Goal: Task Accomplishment & Management: Complete application form

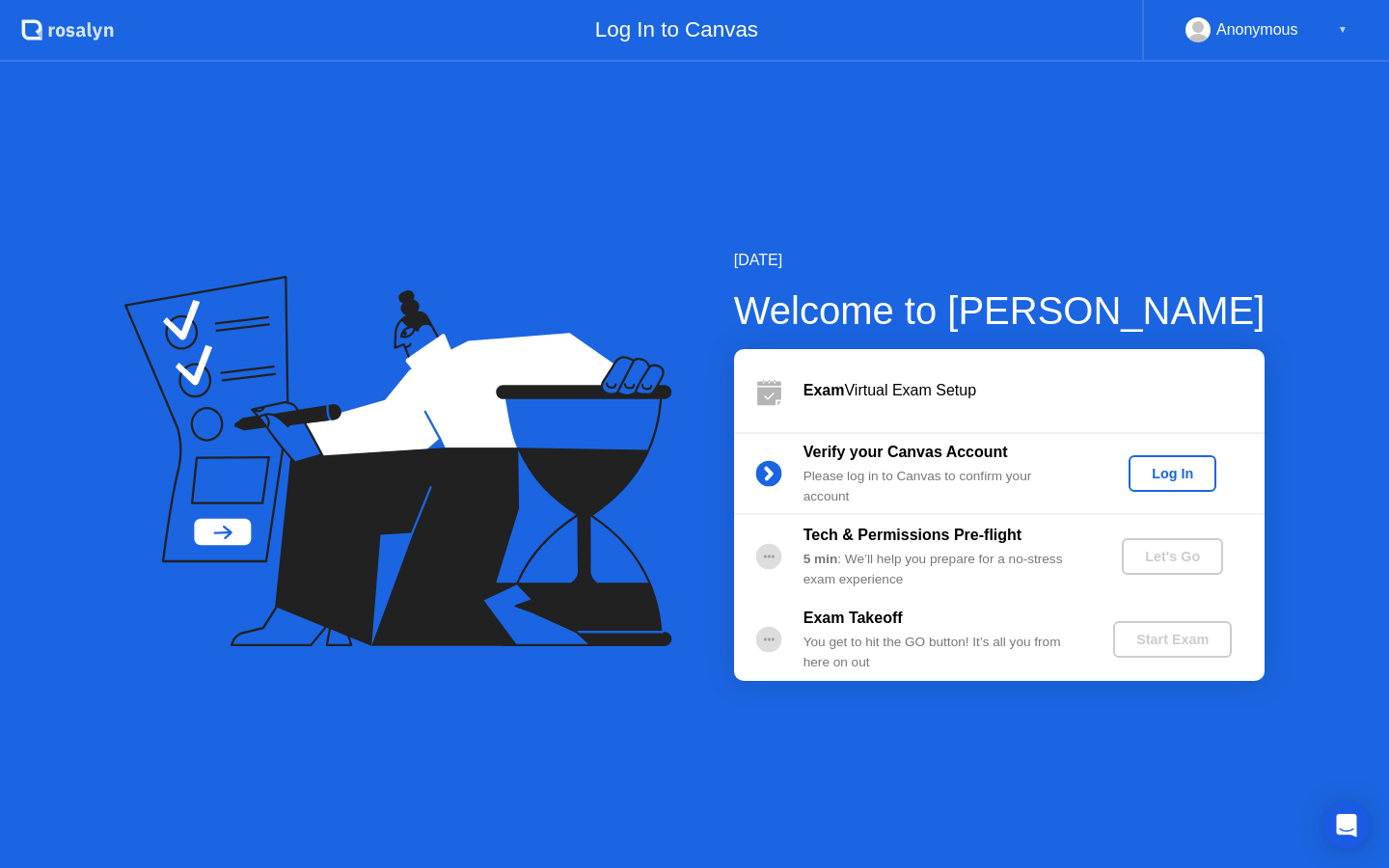
click at [1190, 472] on div "Log In" at bounding box center [1172, 473] width 73 height 16
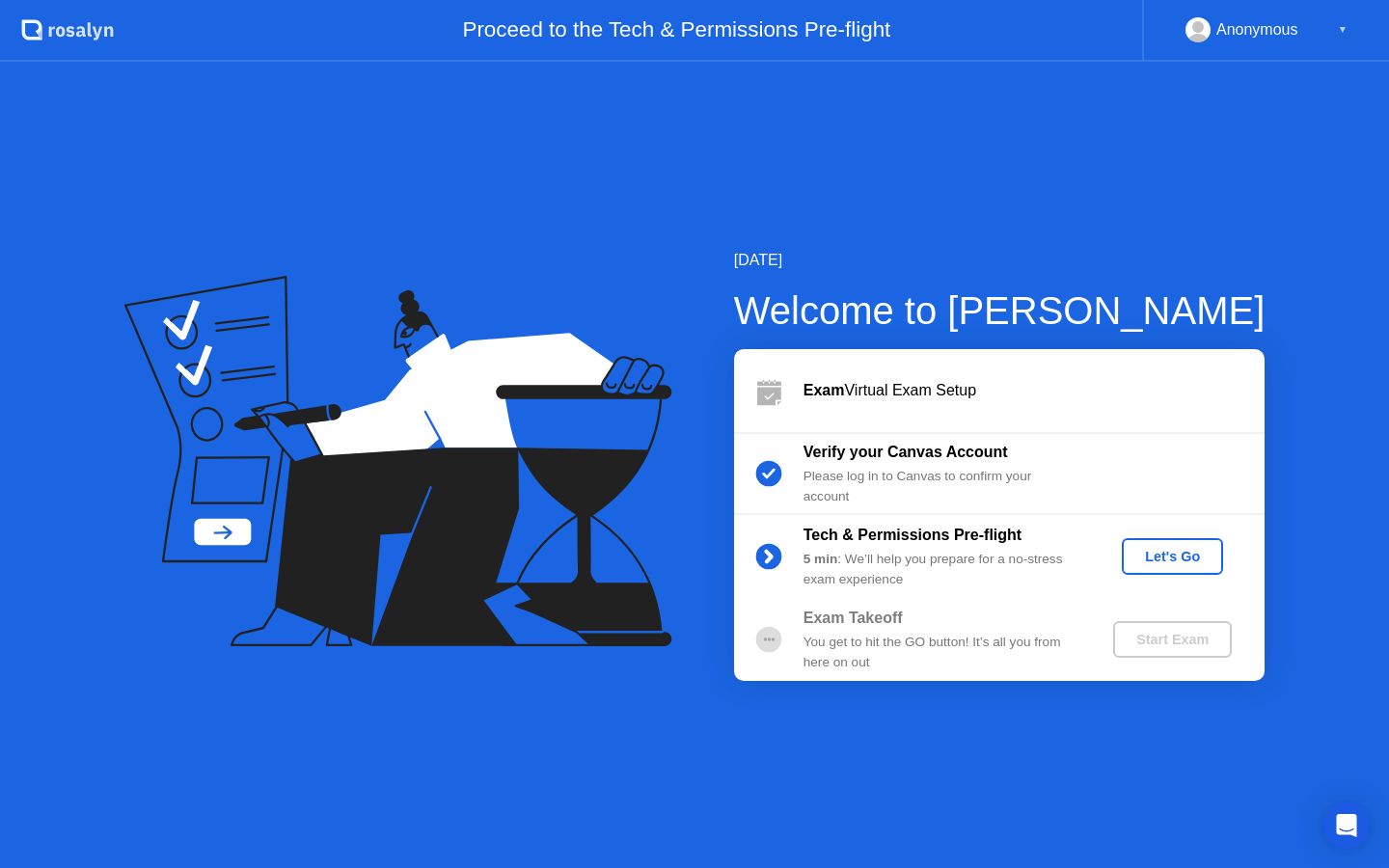
click at [1173, 553] on div "Let's Go" at bounding box center [1172, 556] width 86 height 16
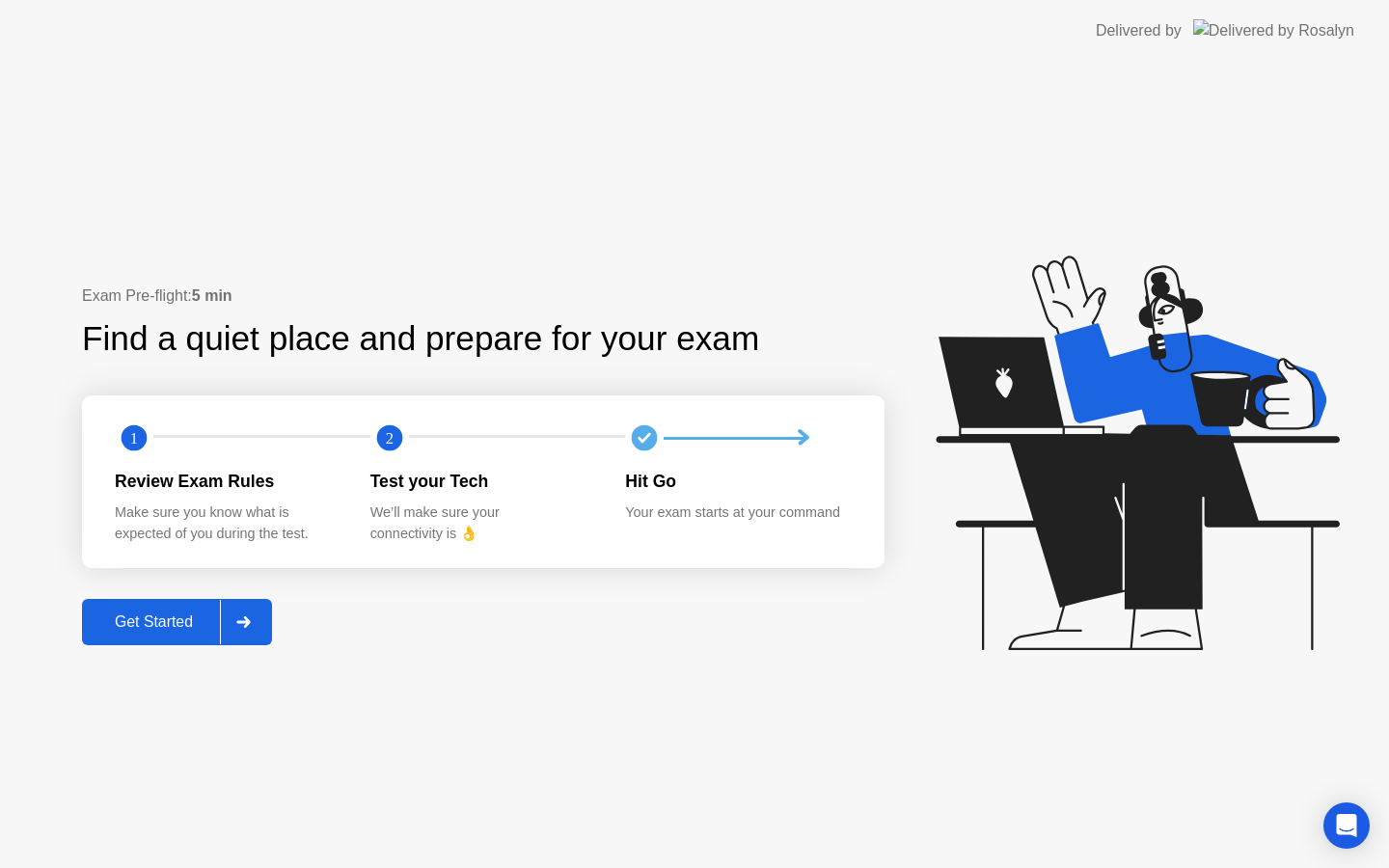
click at [186, 630] on div "Get Started" at bounding box center [154, 622] width 132 height 18
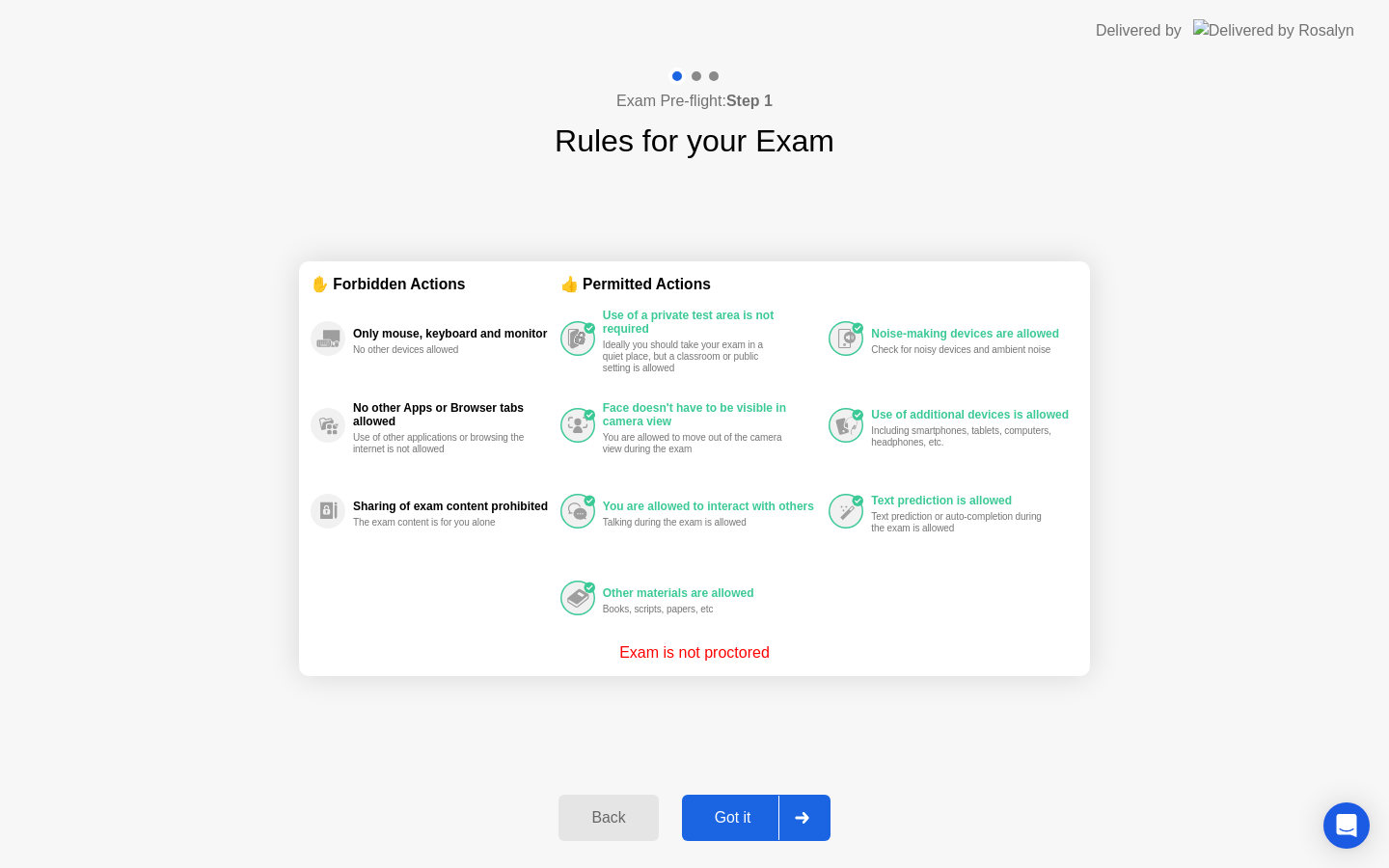
click at [736, 816] on div "Got it" at bounding box center [733, 818] width 91 height 18
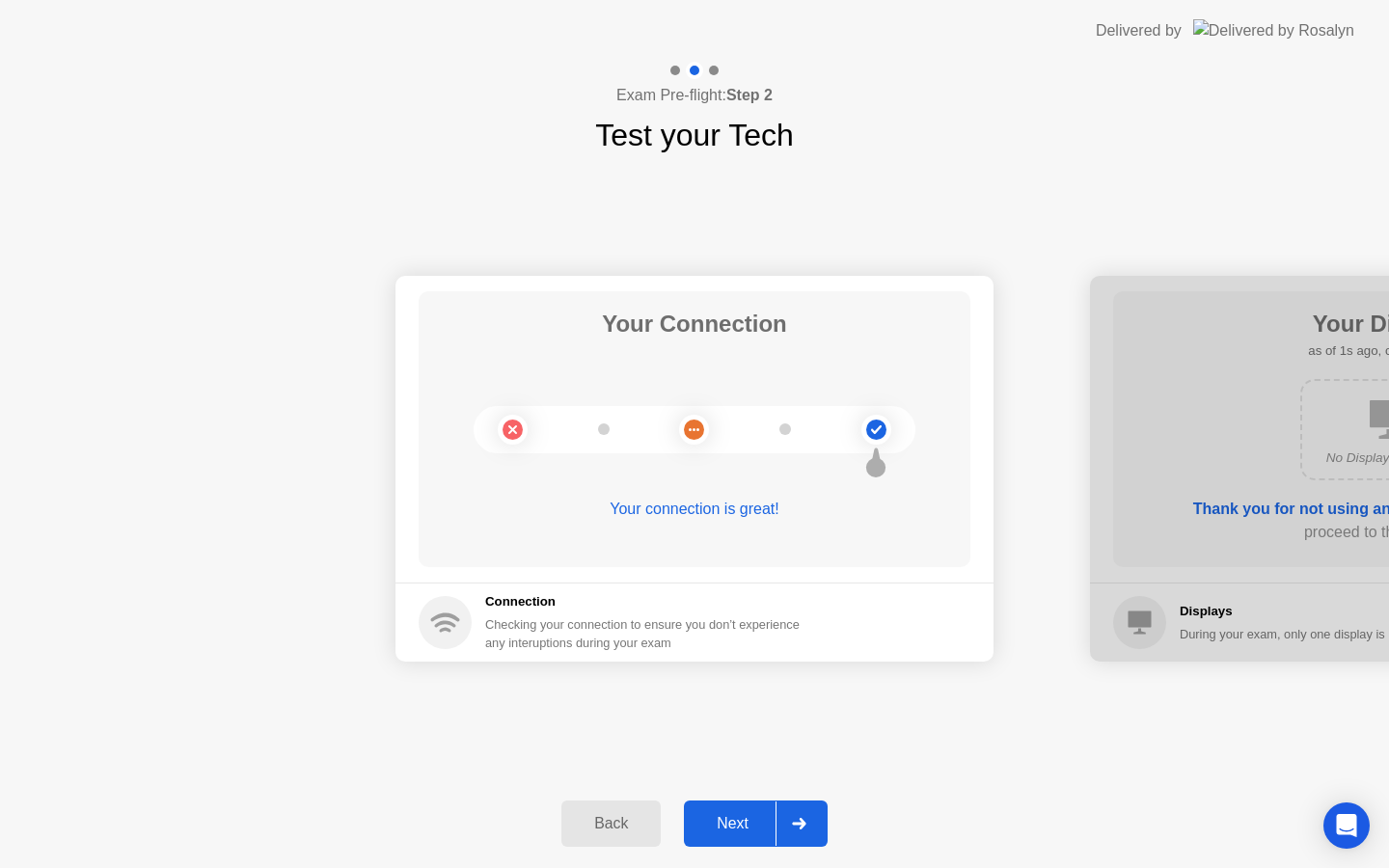
click at [742, 832] on div "Next" at bounding box center [733, 824] width 86 height 18
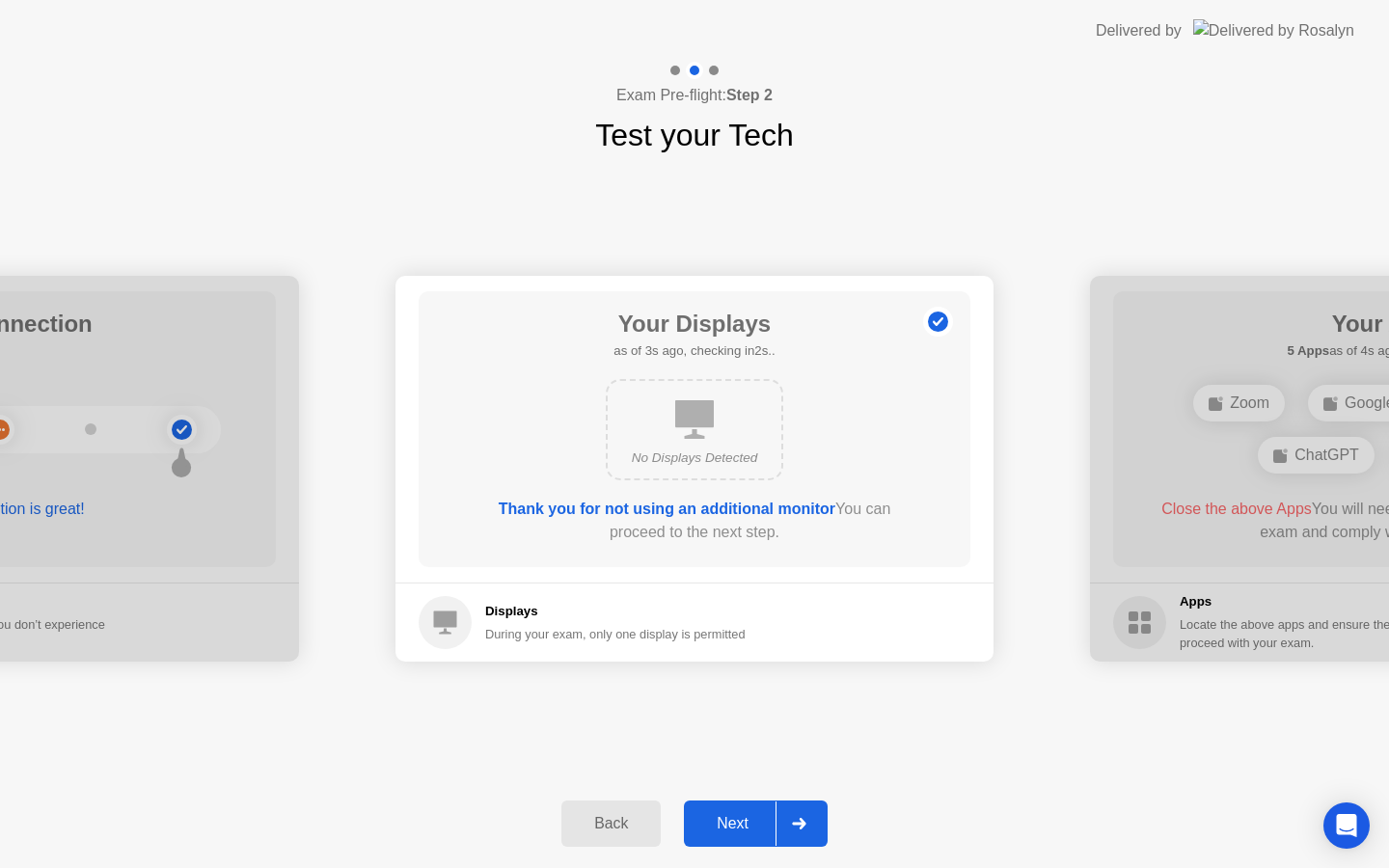
click at [743, 830] on div "Next" at bounding box center [733, 824] width 86 height 18
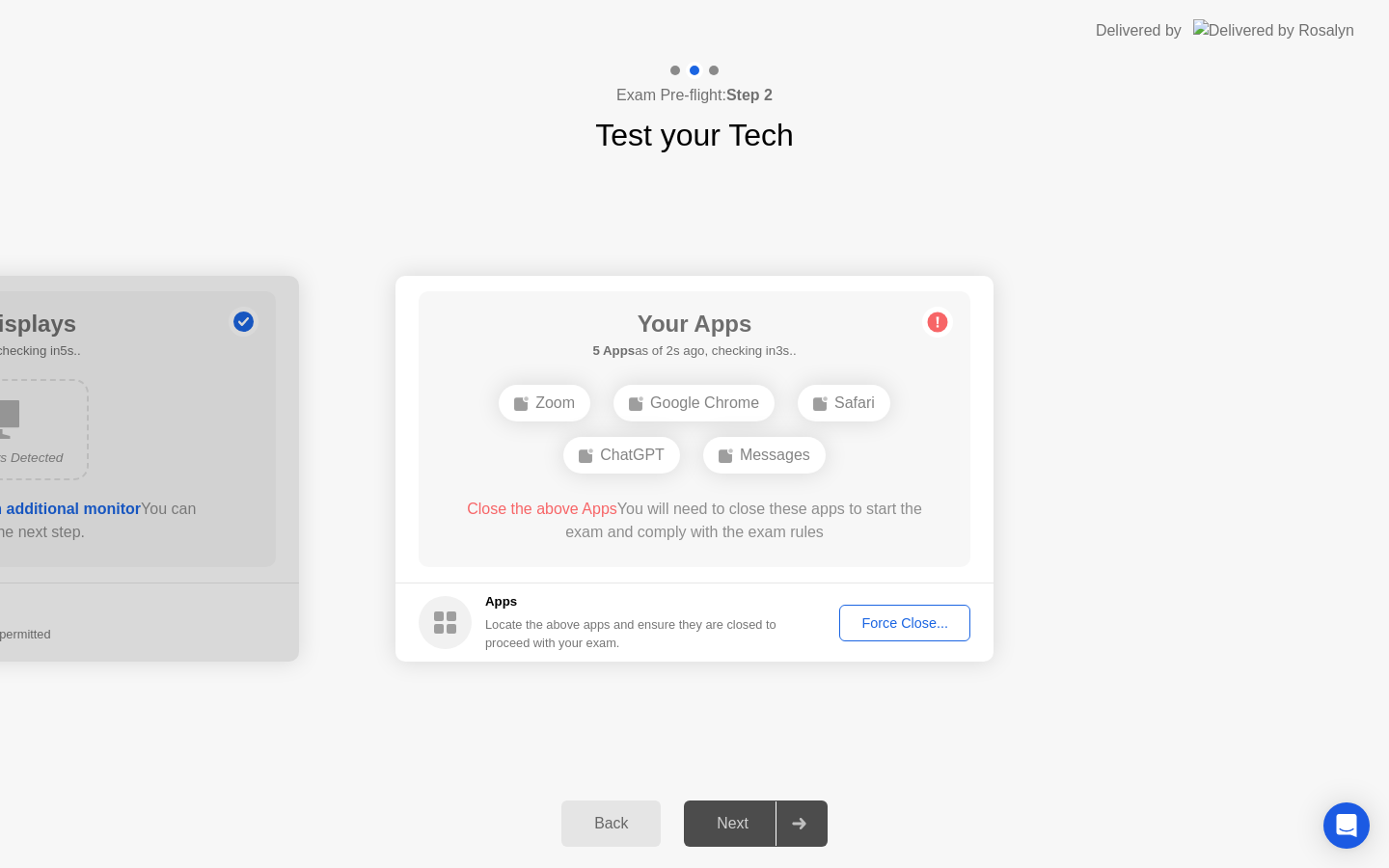
click at [896, 631] on div "Force Close..." at bounding box center [905, 623] width 118 height 16
click at [903, 622] on div "Force Close..." at bounding box center [905, 623] width 118 height 16
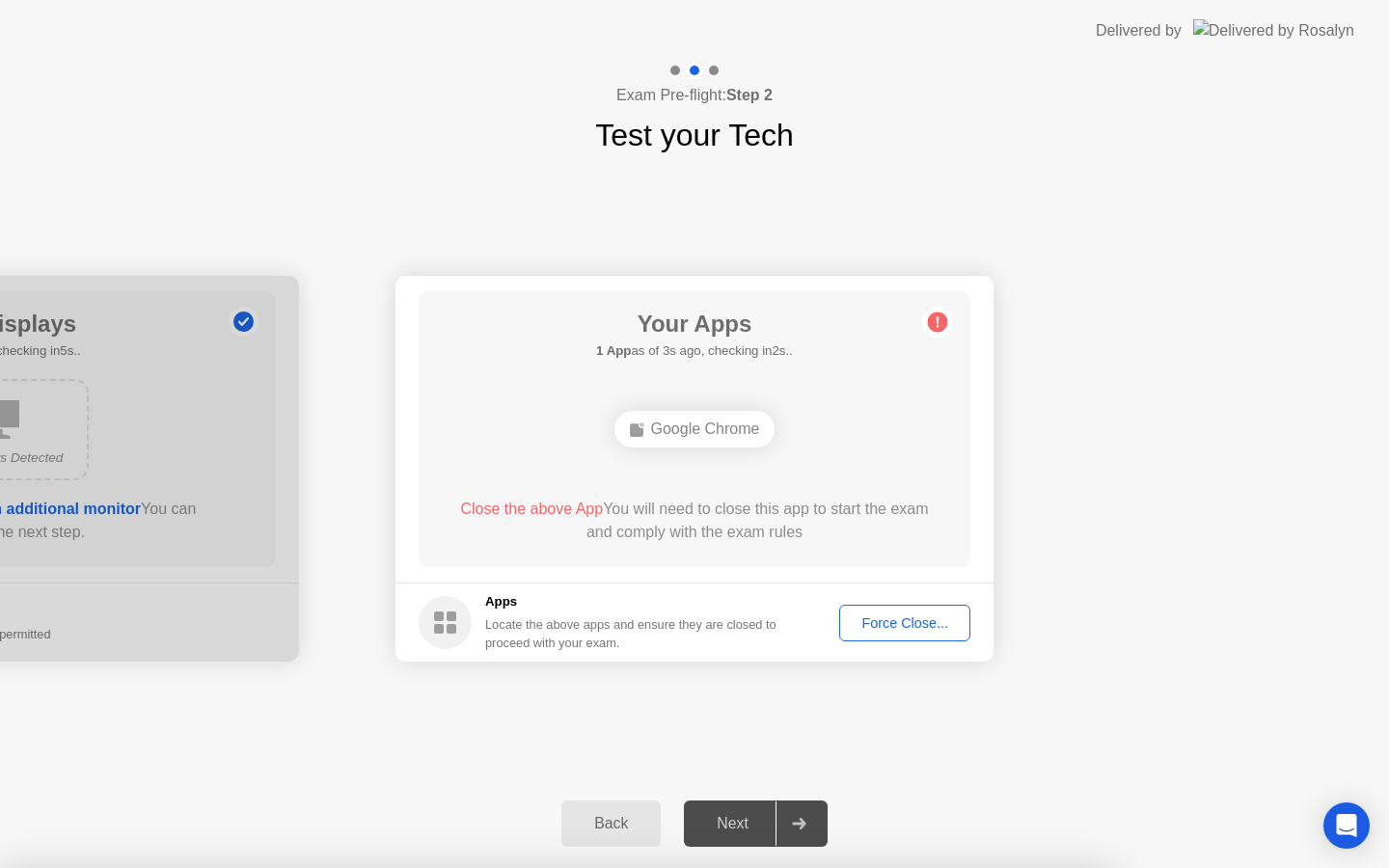
click at [739, 523] on div "Close the above App You will need to close this app to start the exam and compl…" at bounding box center [695, 520] width 497 height 46
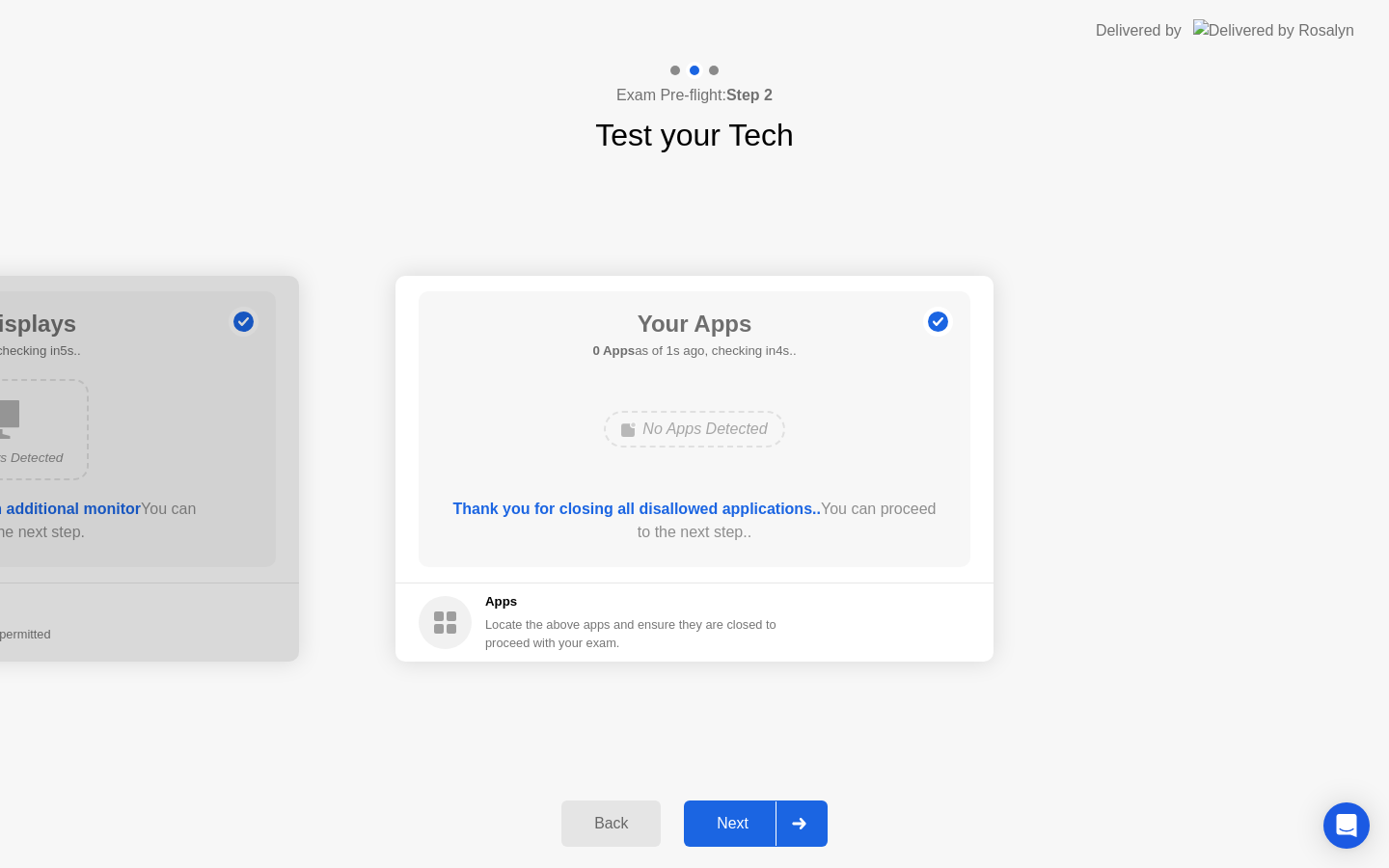
click at [736, 826] on div "Next" at bounding box center [733, 824] width 86 height 18
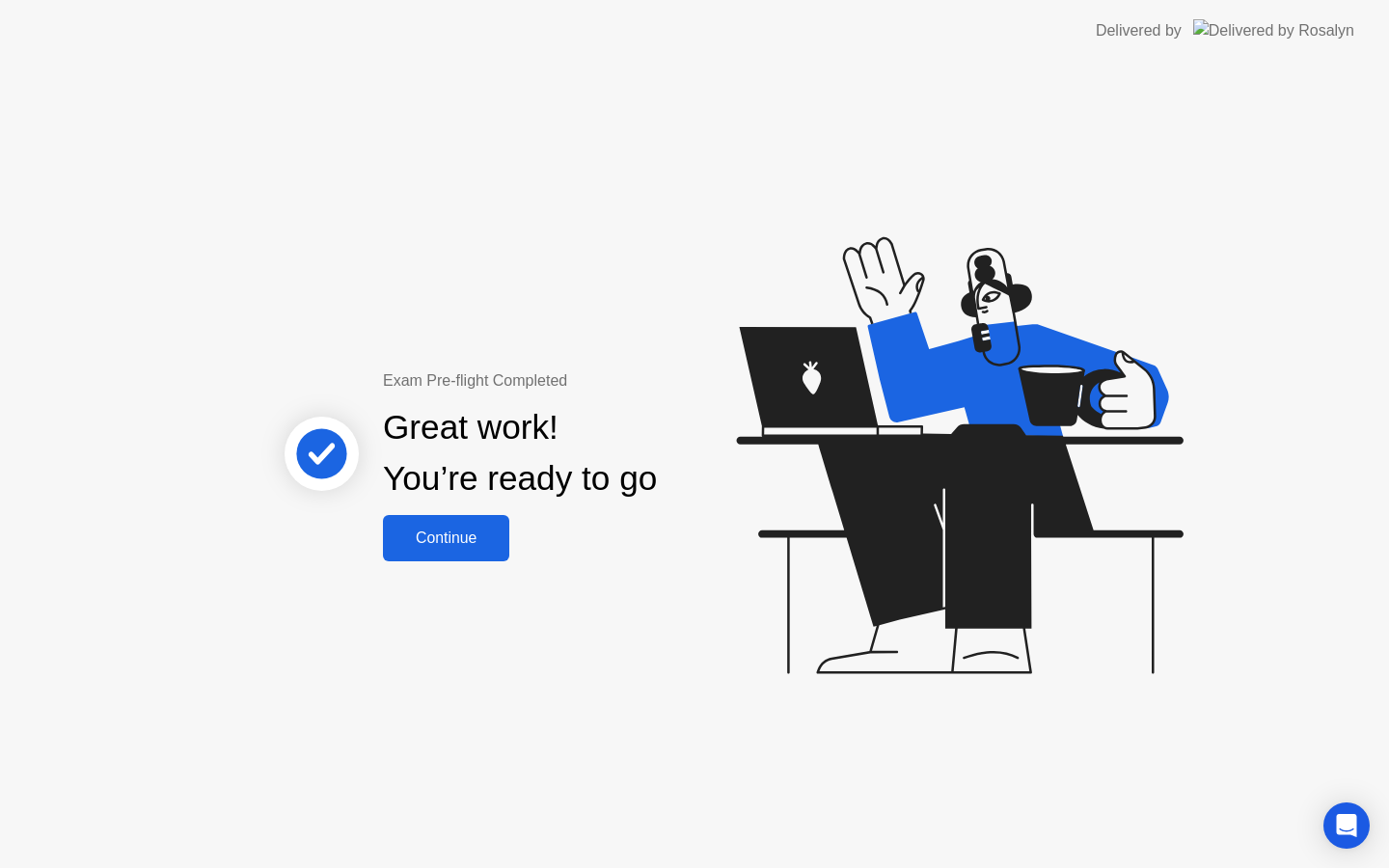
click at [479, 531] on div "Continue" at bounding box center [446, 538] width 115 height 18
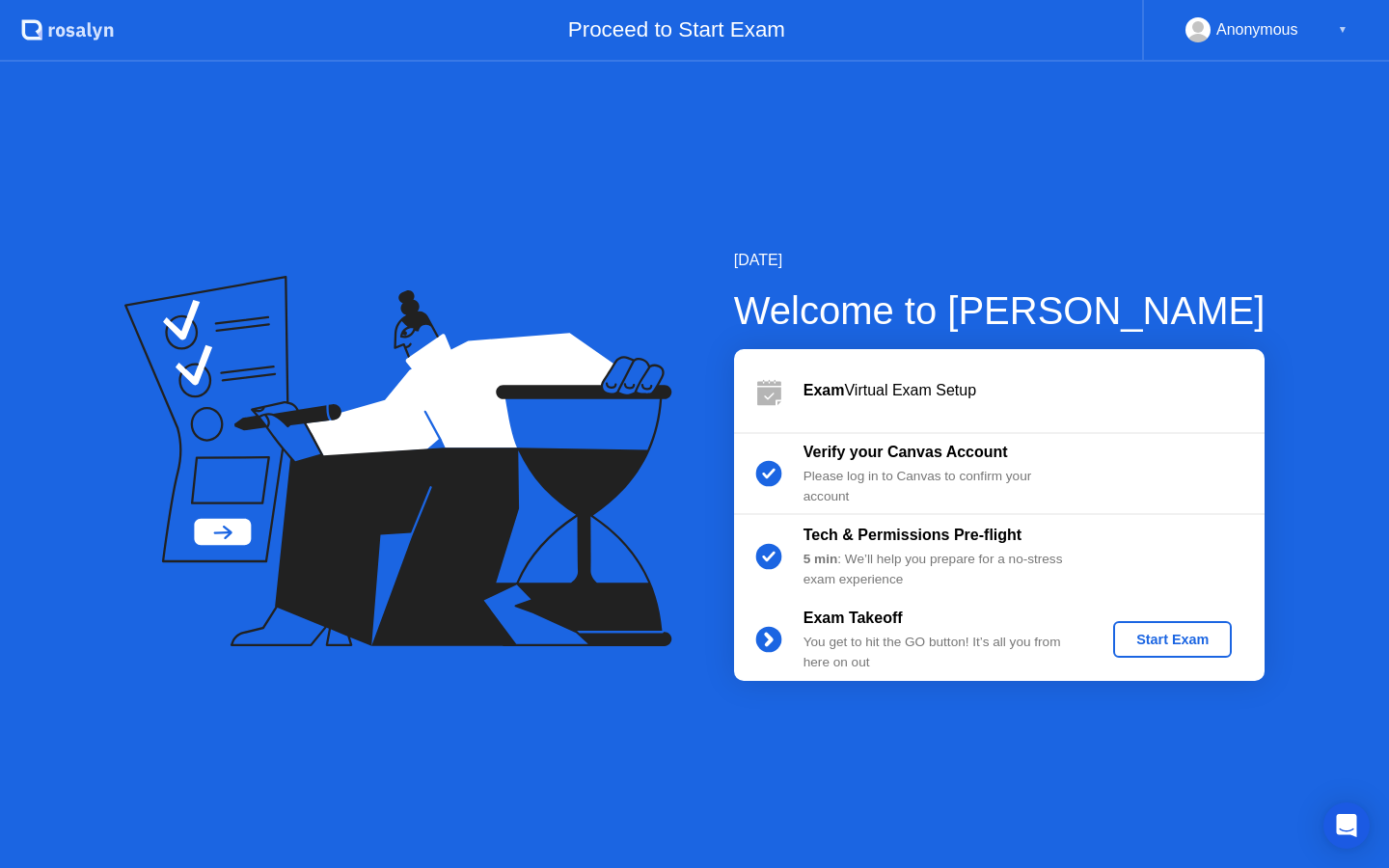
click at [1200, 640] on div "Start Exam" at bounding box center [1172, 640] width 103 height 16
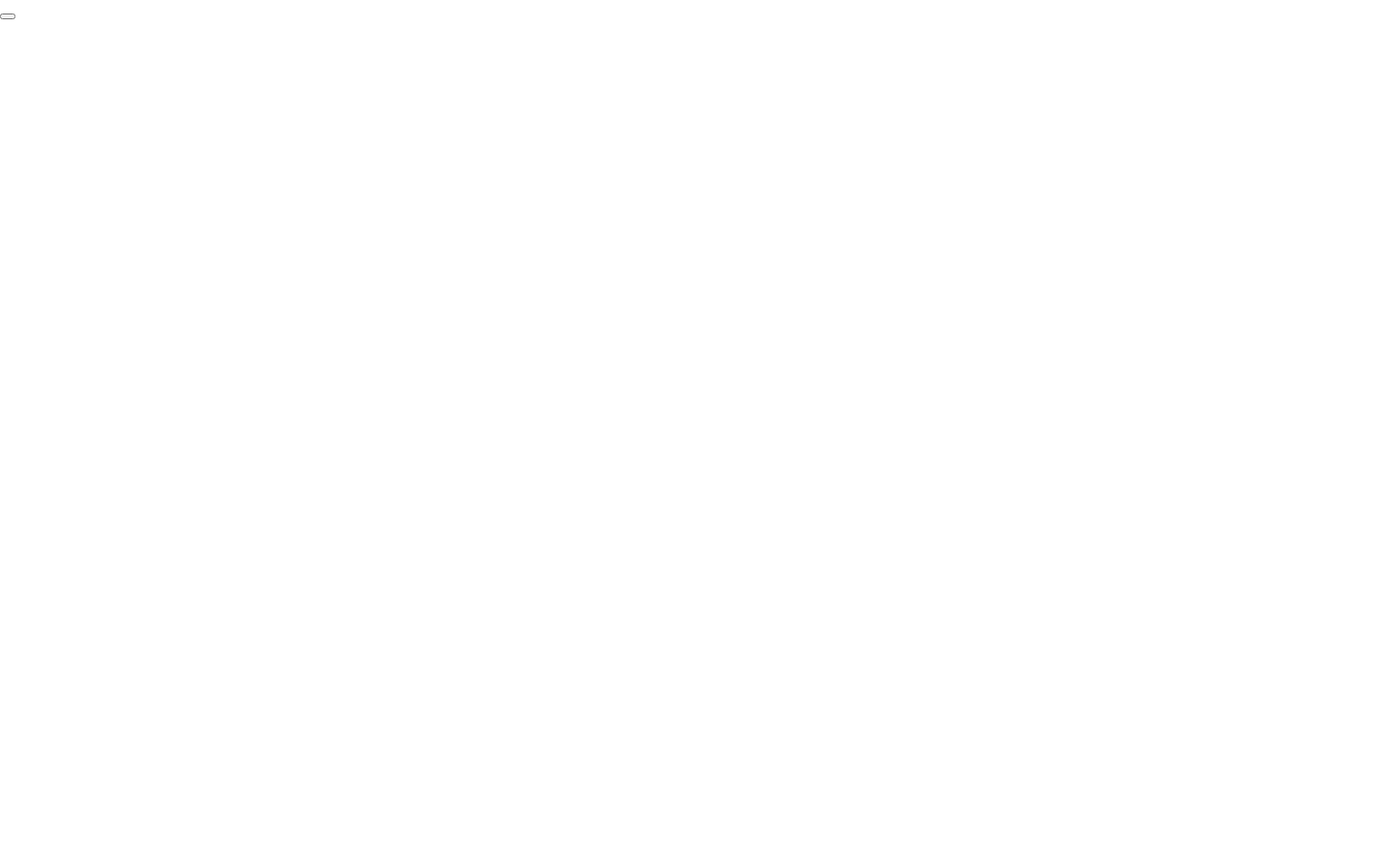
click div "End Proctoring Session"
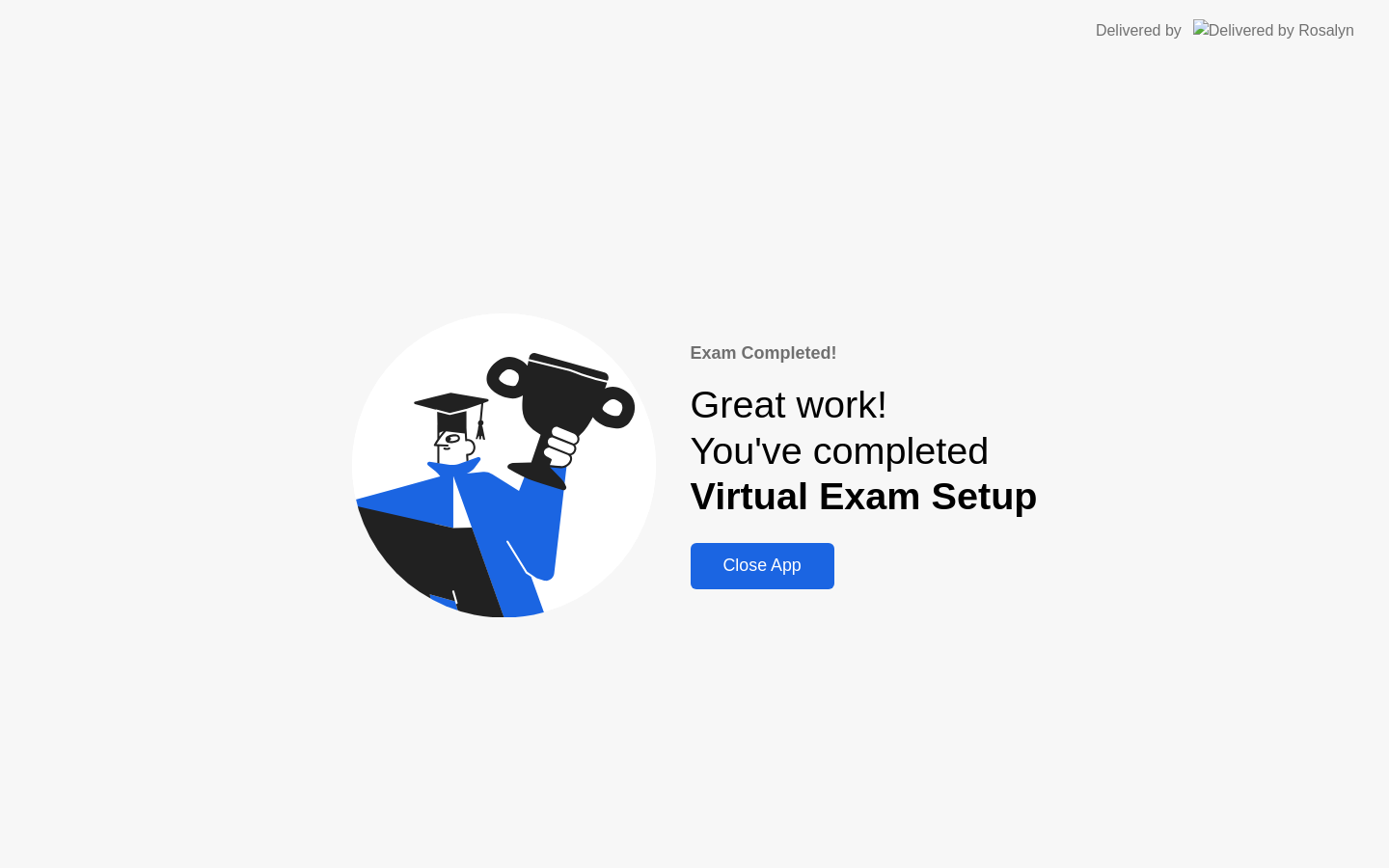
click at [796, 567] on div "Close App" at bounding box center [763, 565] width 132 height 21
